Goal: Task Accomplishment & Management: Manage account settings

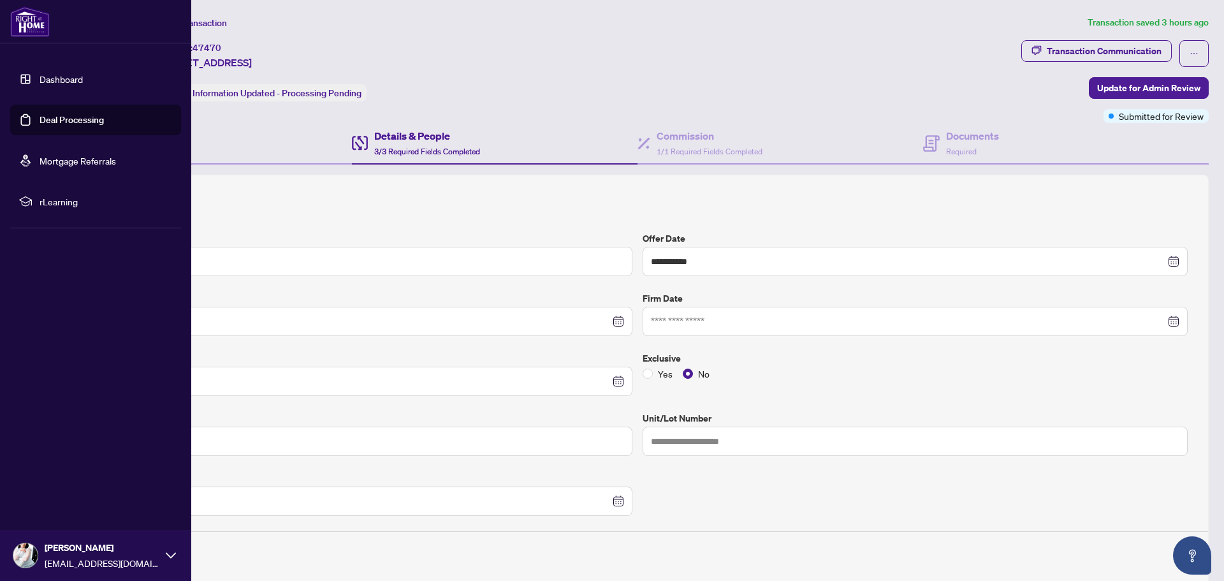
click at [40, 73] on link "Dashboard" at bounding box center [61, 78] width 43 height 11
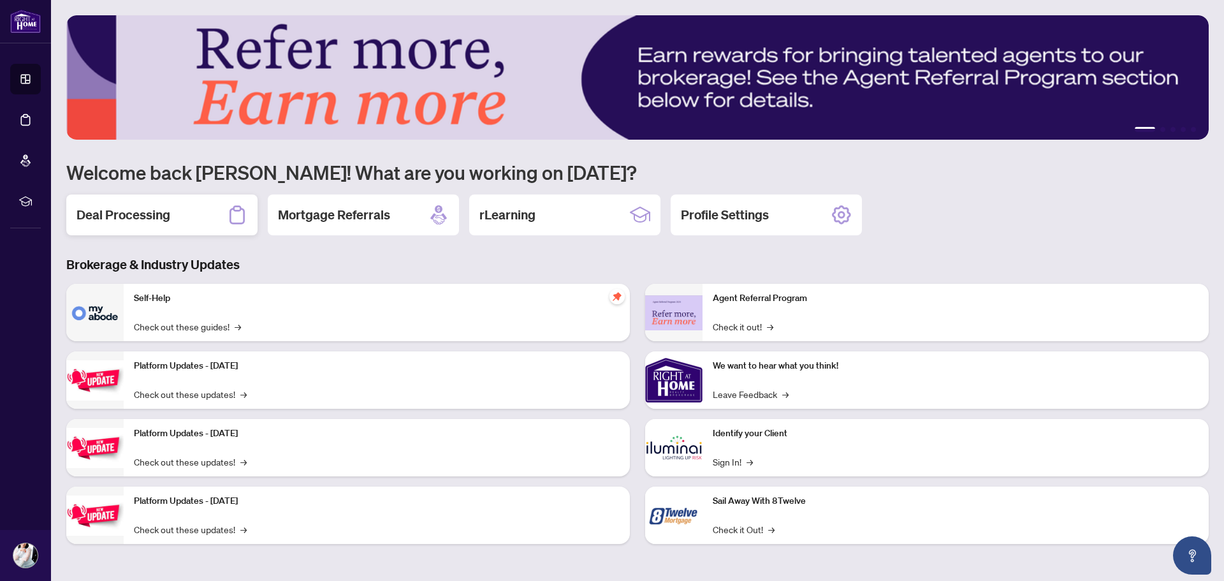
click at [203, 218] on div "Deal Processing" at bounding box center [161, 214] width 191 height 41
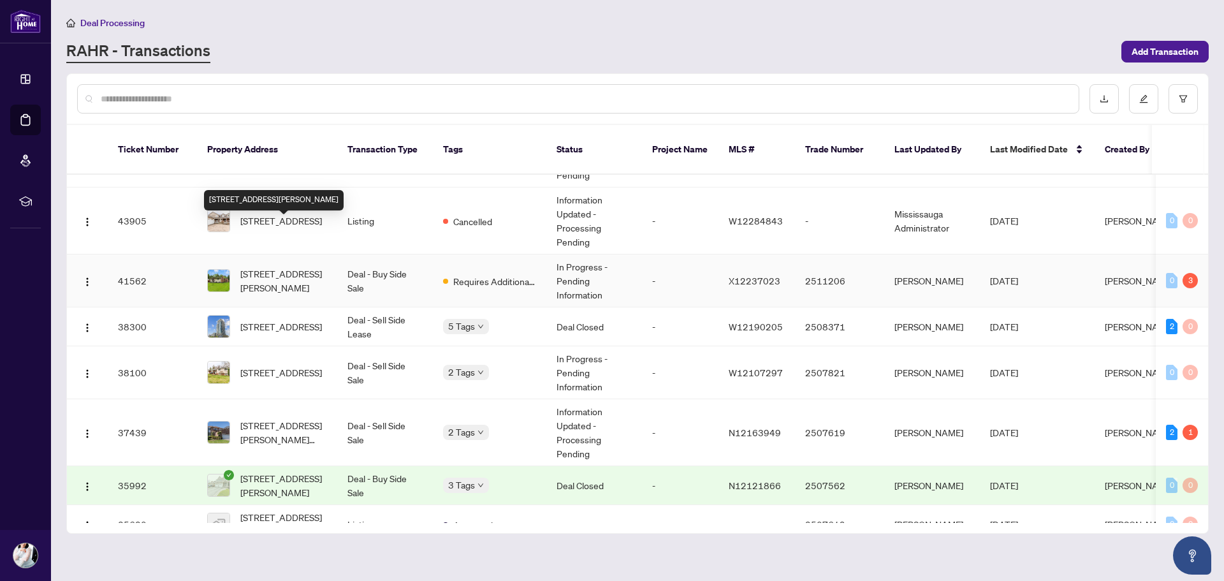
scroll to position [319, 0]
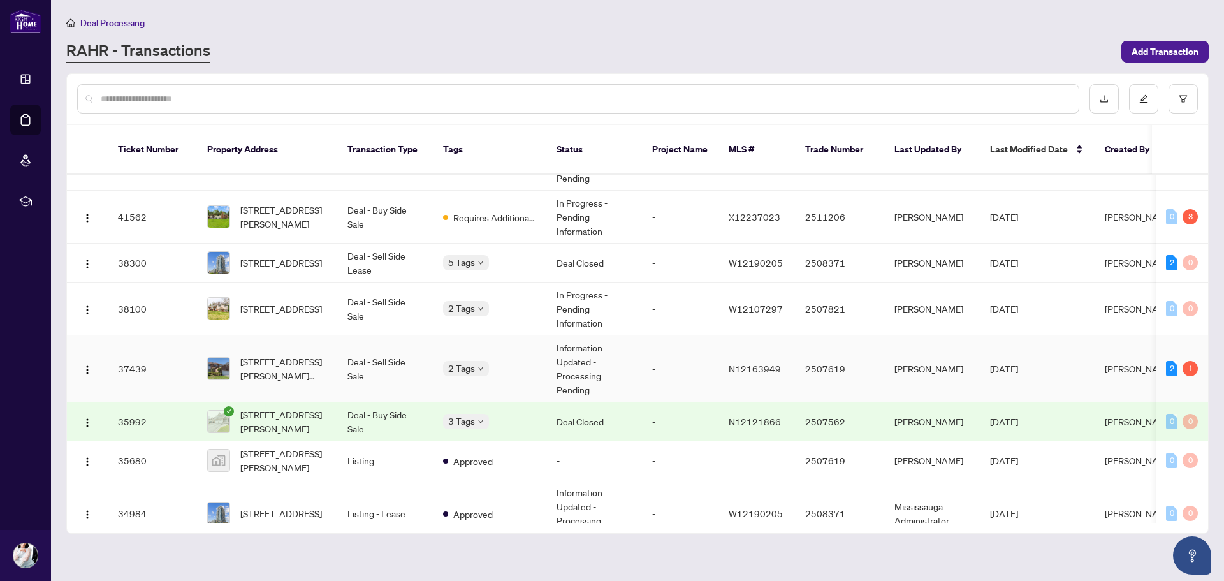
click at [263, 355] on span "[STREET_ADDRESS][PERSON_NAME][PERSON_NAME]" at bounding box center [283, 369] width 87 height 28
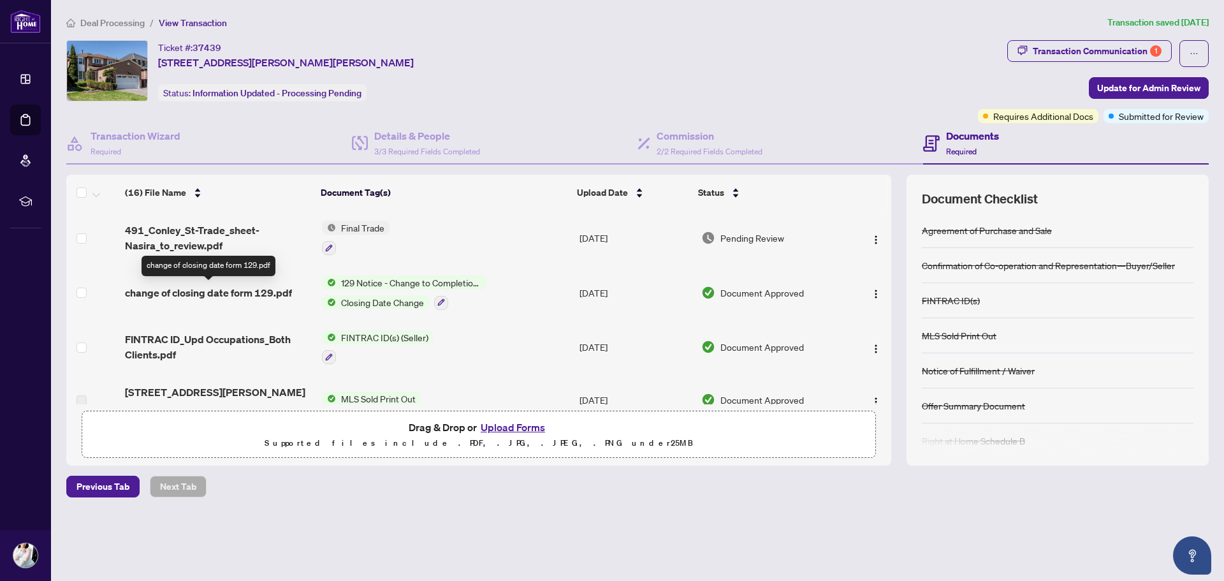
click at [264, 296] on span "change of closing date form 129.pdf" at bounding box center [208, 292] width 167 height 15
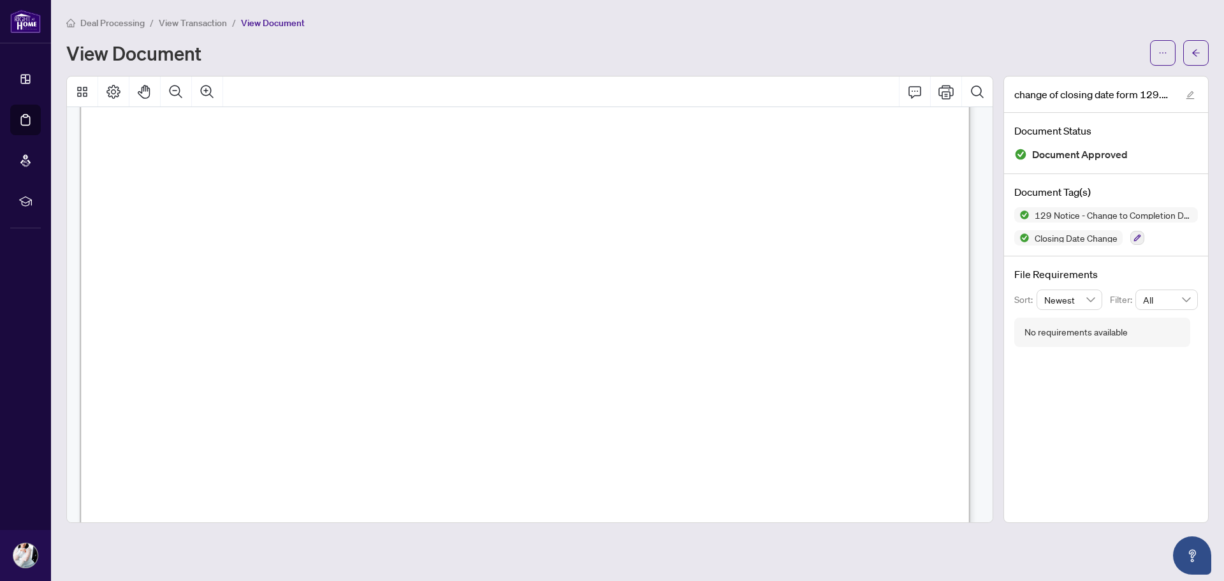
scroll to position [128, 0]
